Goal: Navigation & Orientation: Find specific page/section

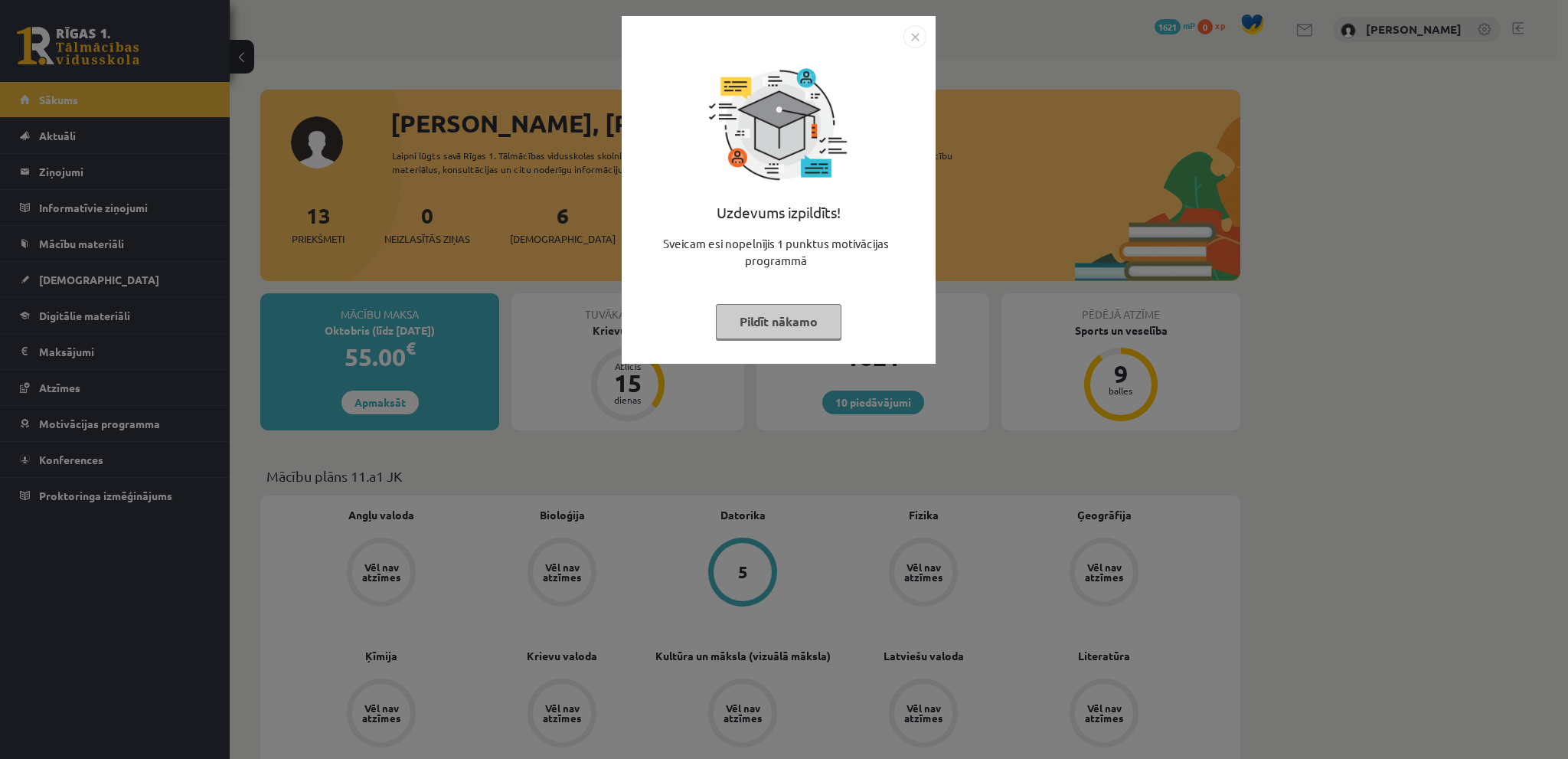
click at [916, 33] on img "Close" at bounding box center [915, 36] width 23 height 23
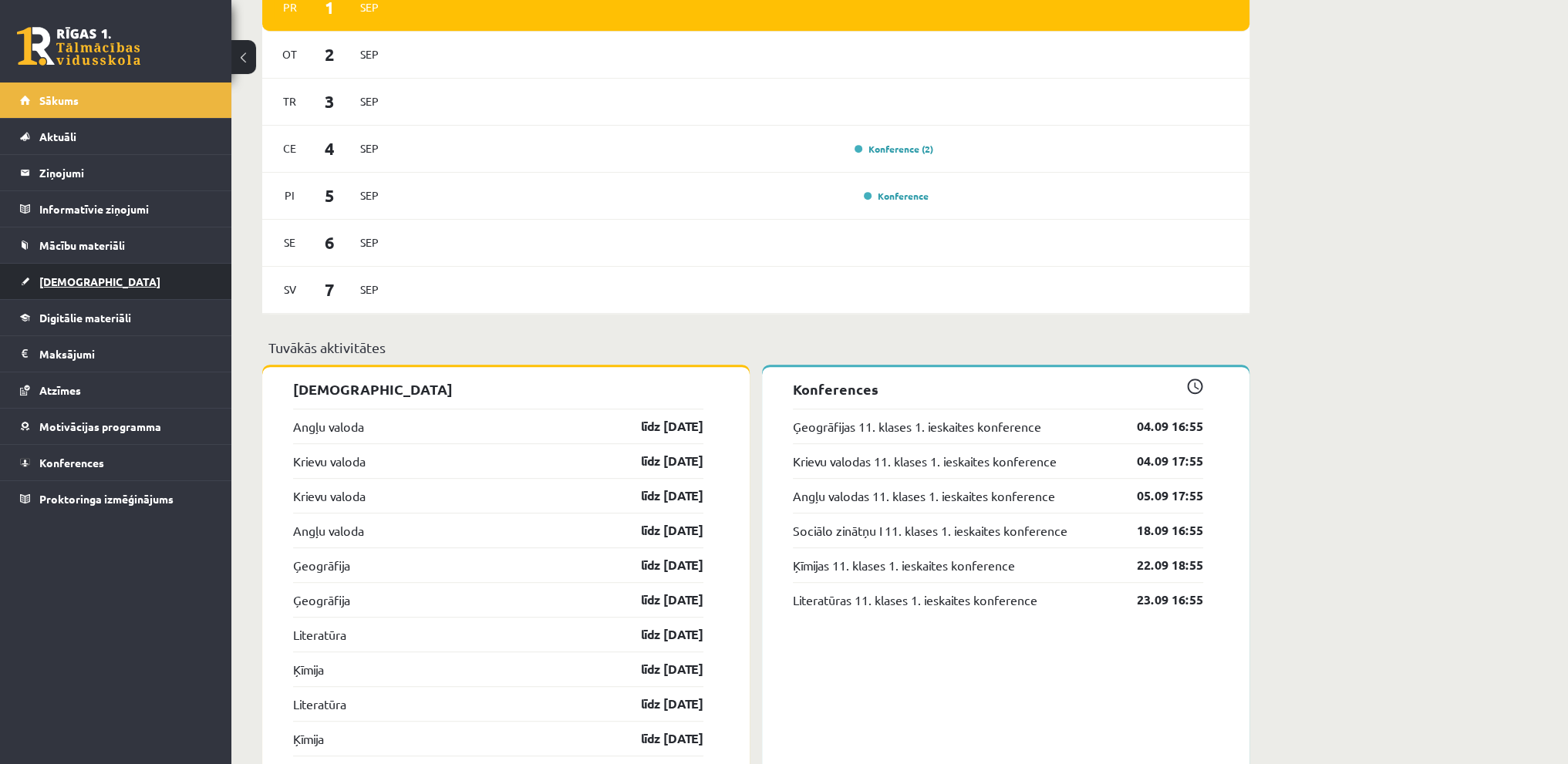
scroll to position [1079, 0]
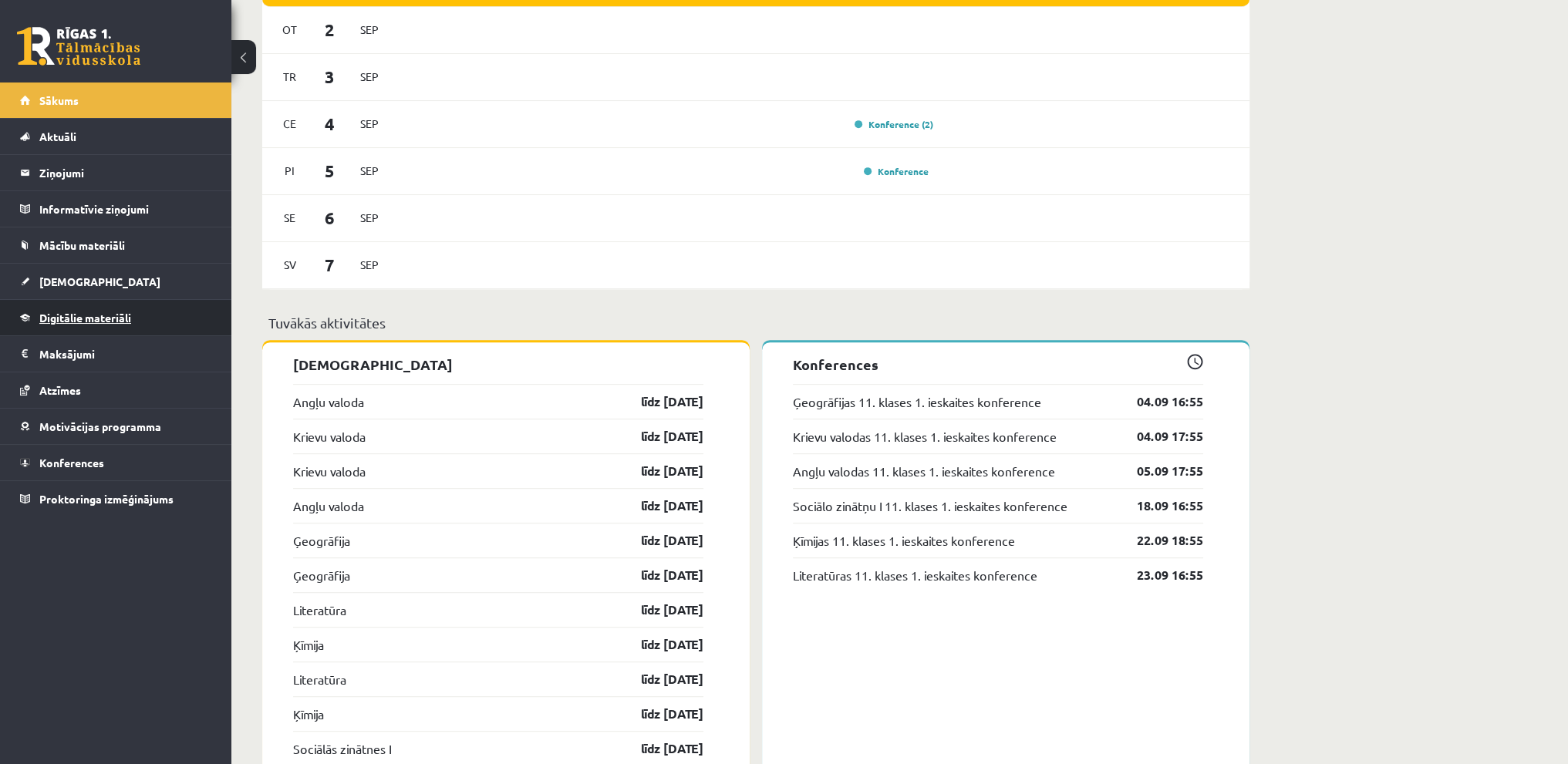
click at [108, 306] on link "Digitālie materiāli" at bounding box center [116, 317] width 192 height 35
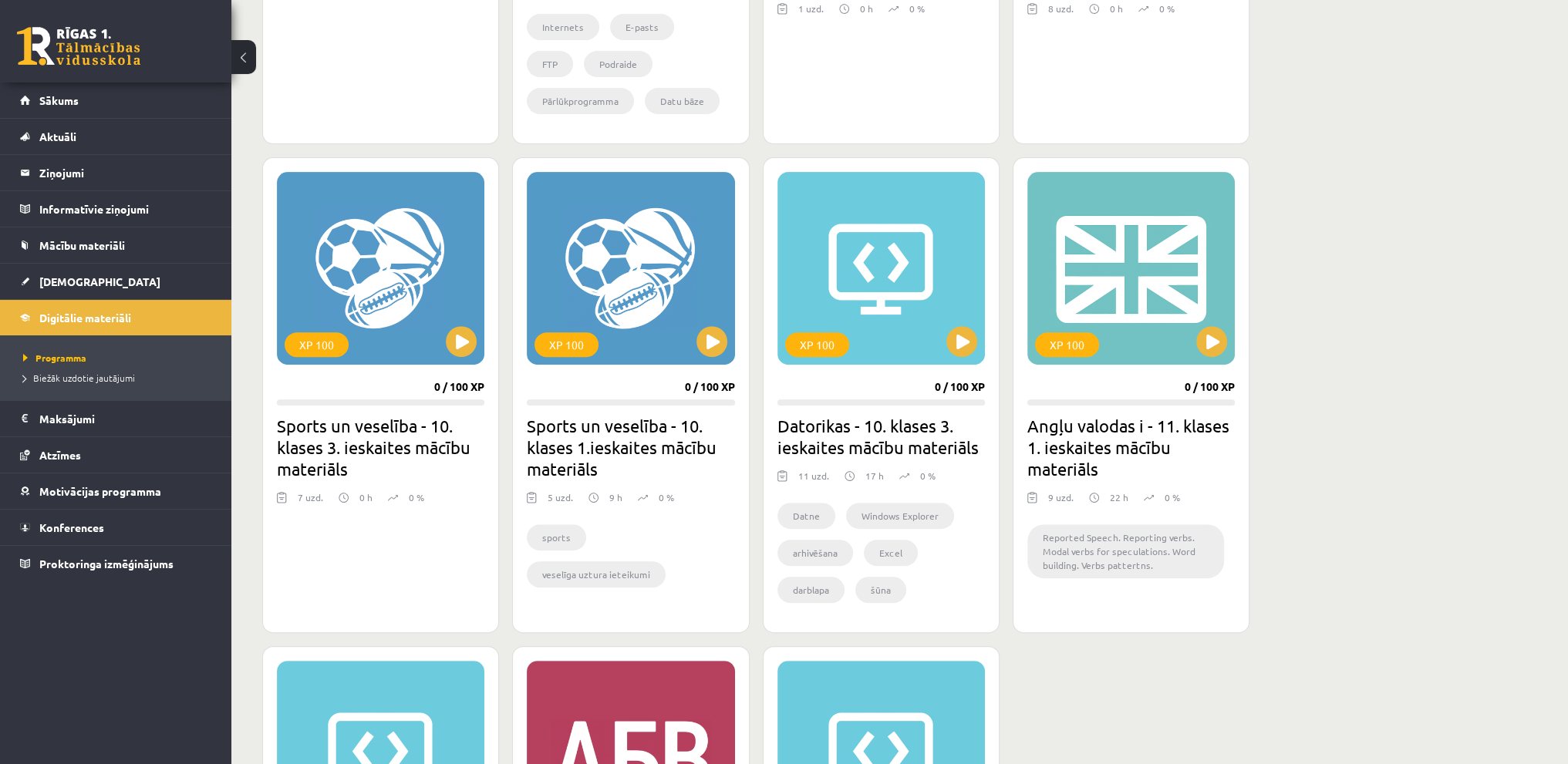
scroll to position [771, 0]
click at [141, 237] on link "Mācību materiāli" at bounding box center [116, 245] width 192 height 35
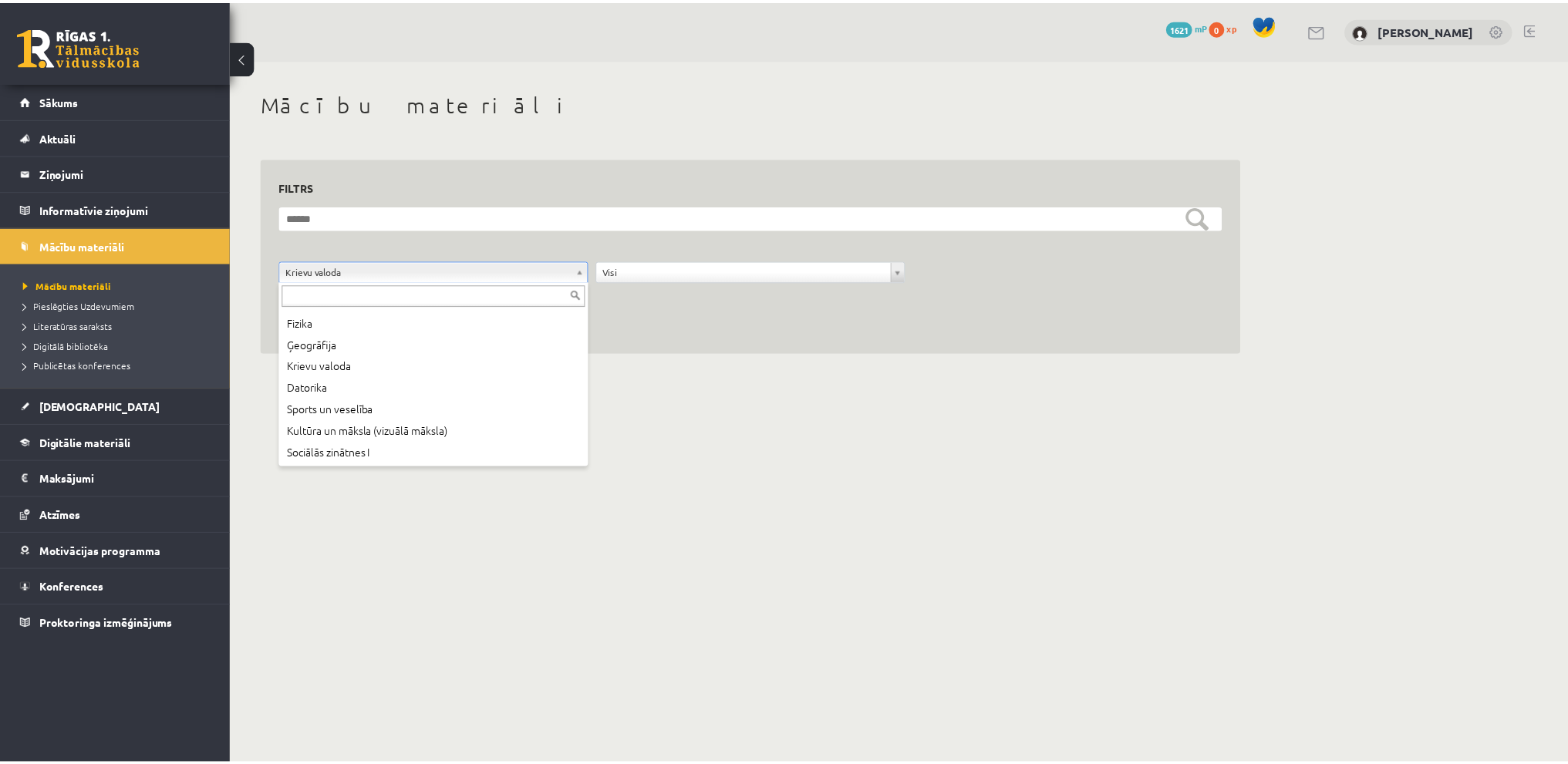
scroll to position [71, 0]
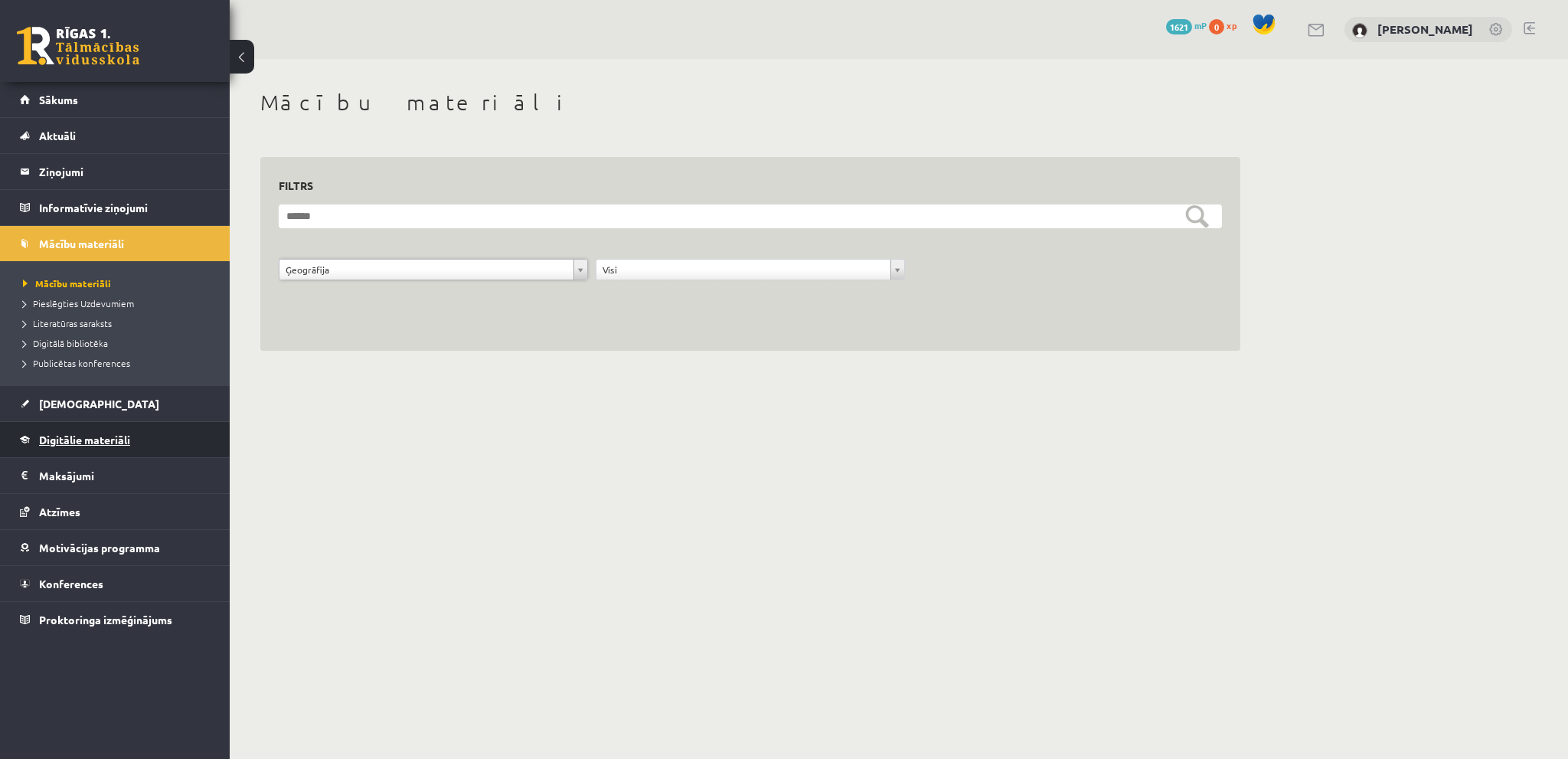
click at [111, 439] on span "Digitālie materiāli" at bounding box center [84, 439] width 91 height 14
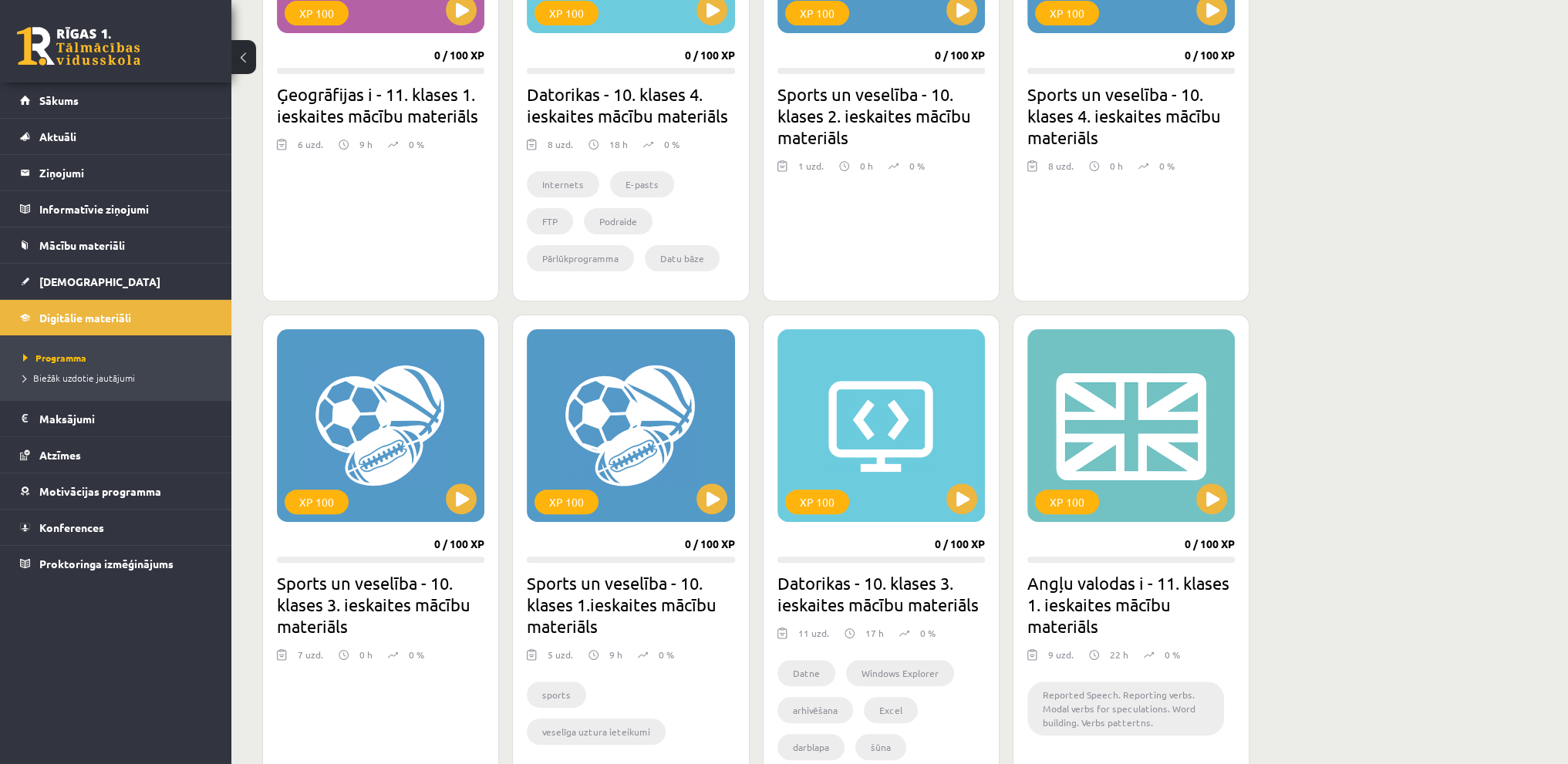
scroll to position [617, 0]
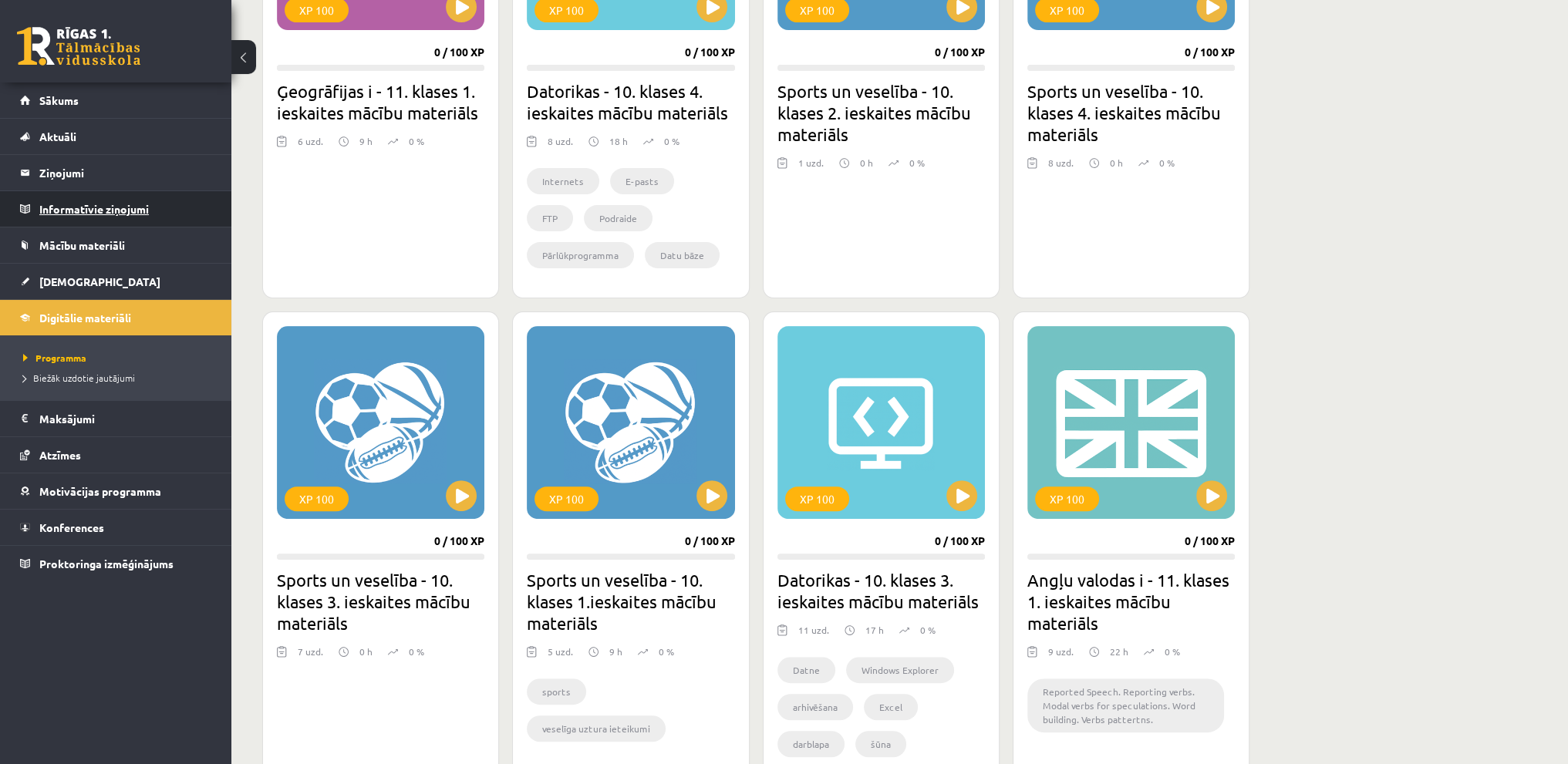
click at [173, 200] on legend "Informatīvie ziņojumi 0" at bounding box center [126, 209] width 173 height 35
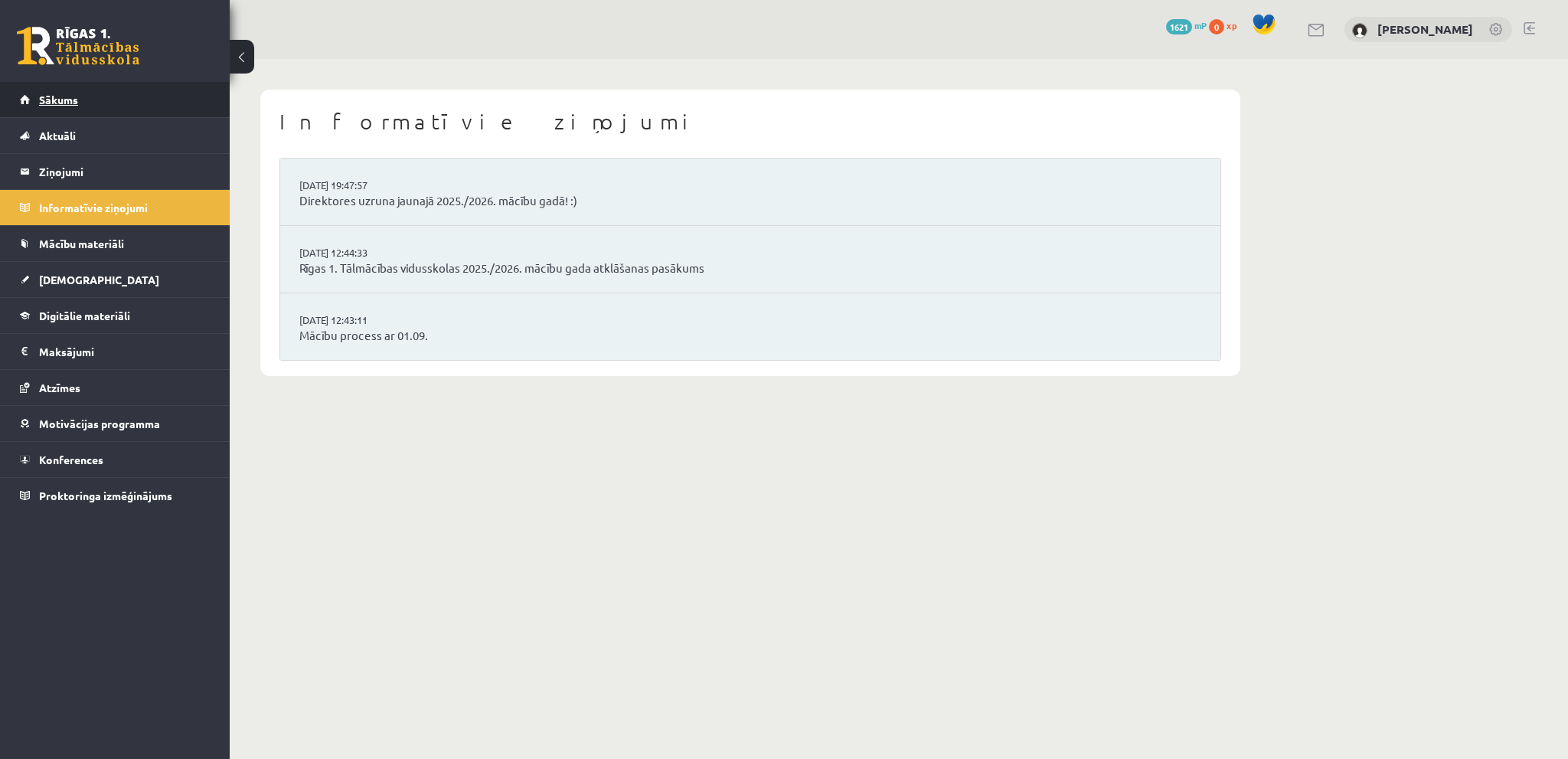
click at [63, 91] on link "Sākums" at bounding box center [115, 100] width 190 height 35
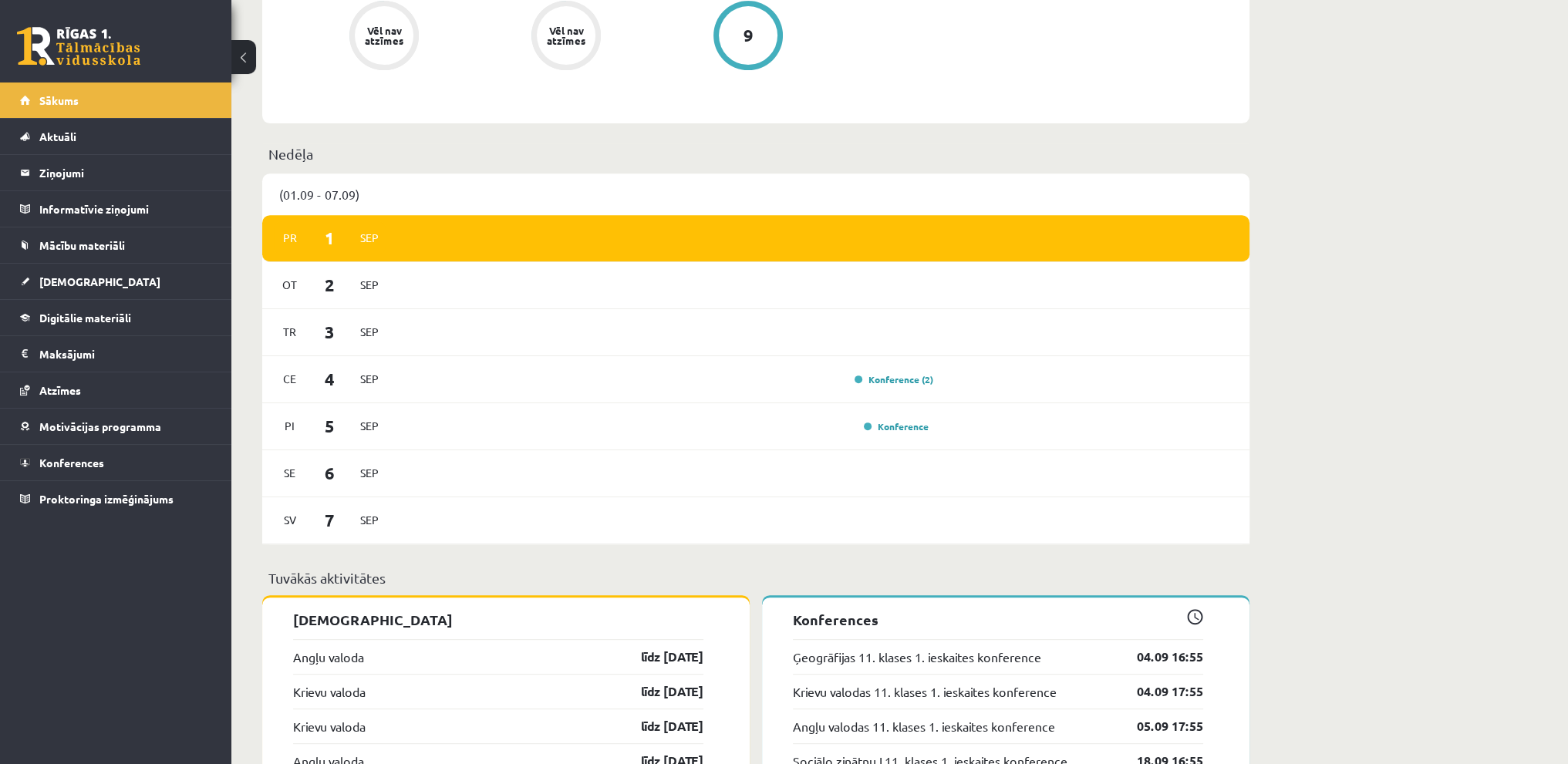
scroll to position [849, 0]
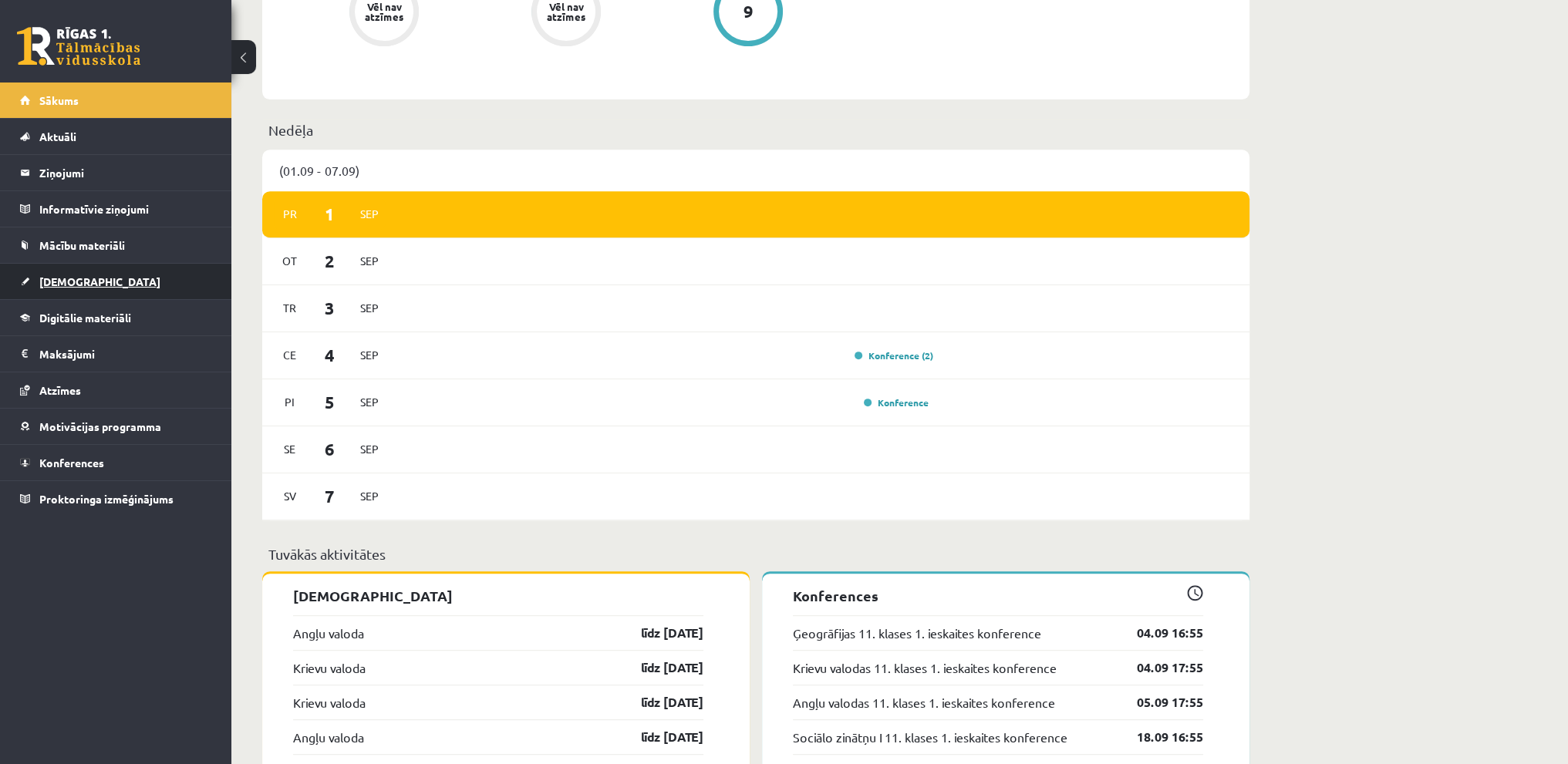
click at [124, 274] on link "[DEMOGRAPHIC_DATA]" at bounding box center [116, 281] width 192 height 35
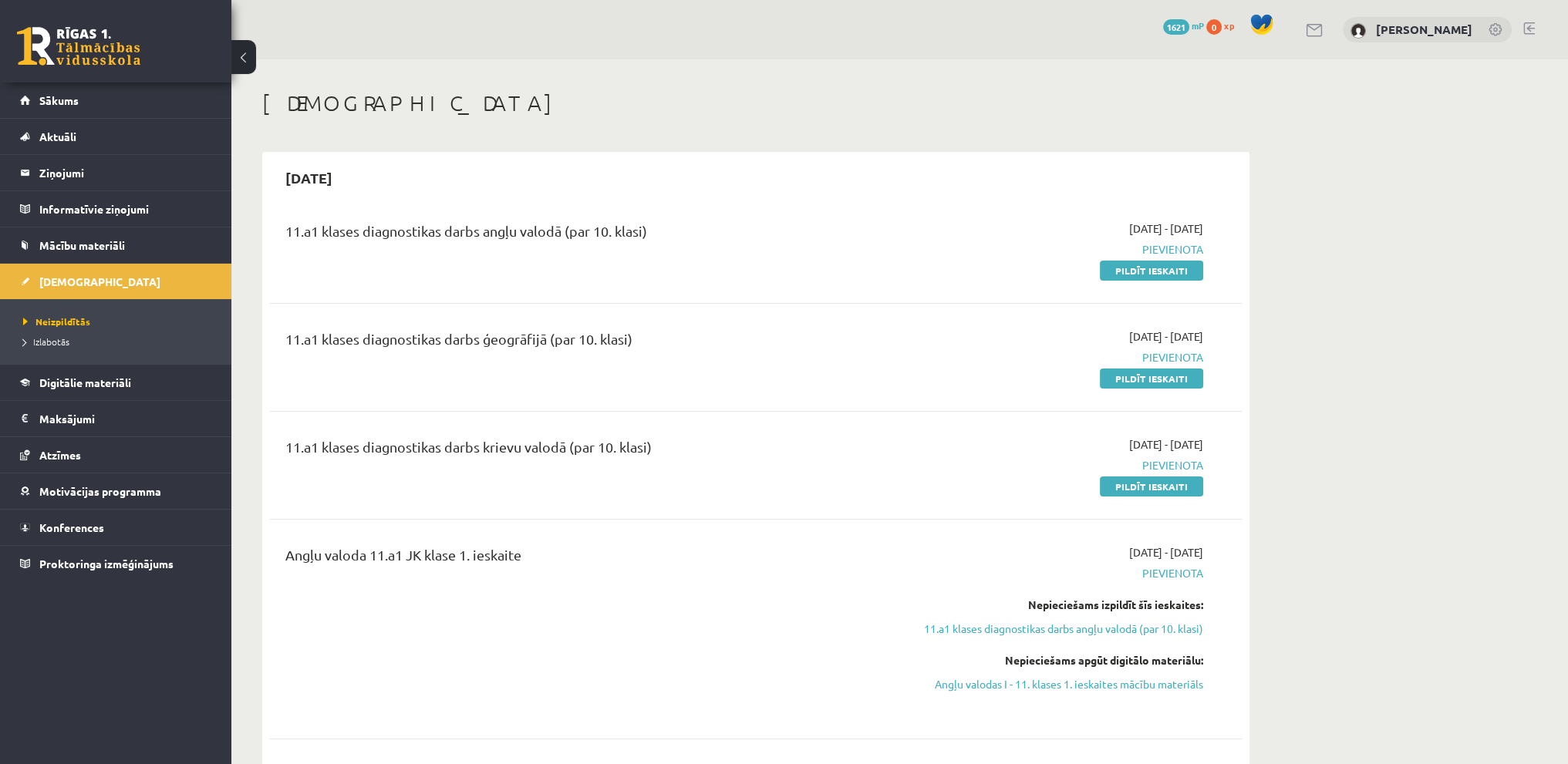
click at [1528, 30] on link at bounding box center [1529, 28] width 11 height 12
